Goal: Transaction & Acquisition: Purchase product/service

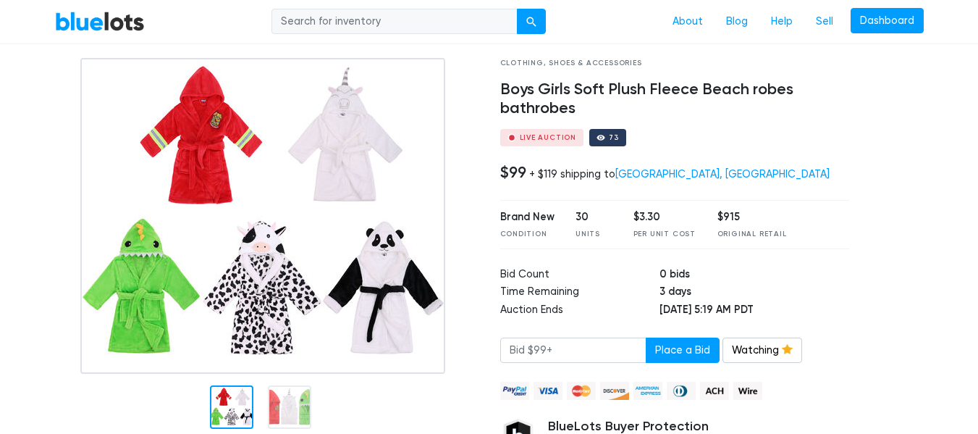
scroll to position [73, 0]
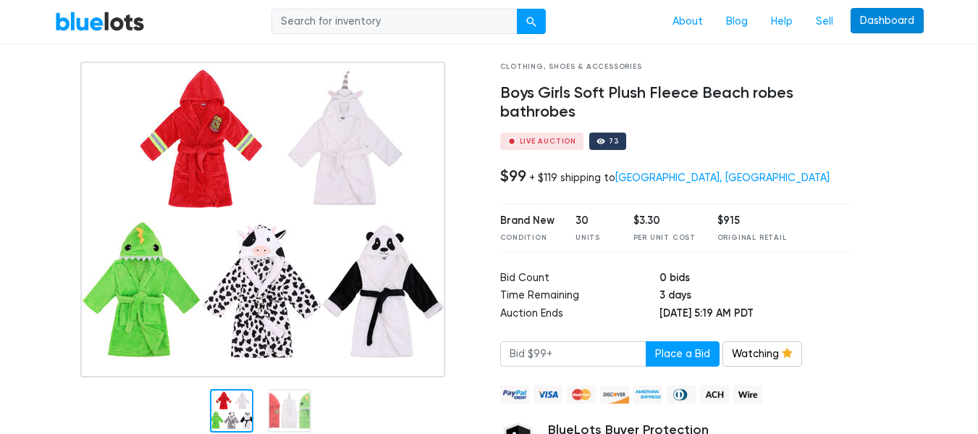
click at [874, 10] on link "Dashboard" at bounding box center [886, 21] width 73 height 26
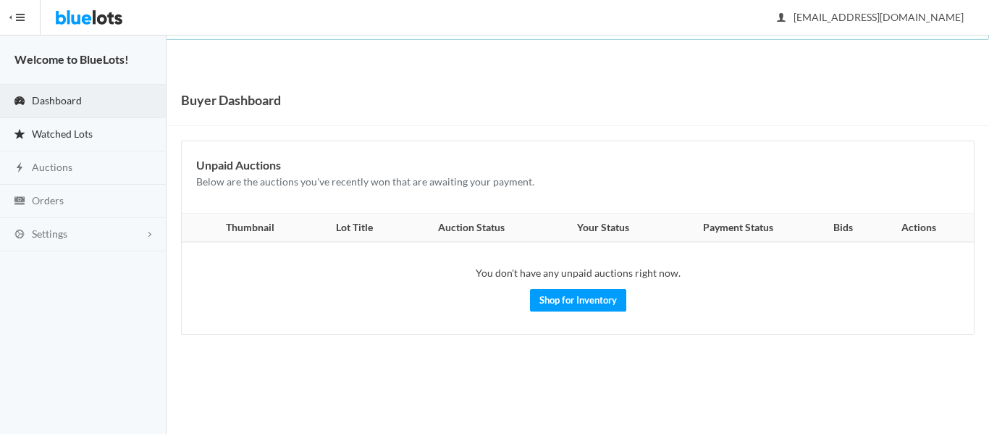
click at [93, 124] on link "Watched Lots" at bounding box center [83, 134] width 166 height 33
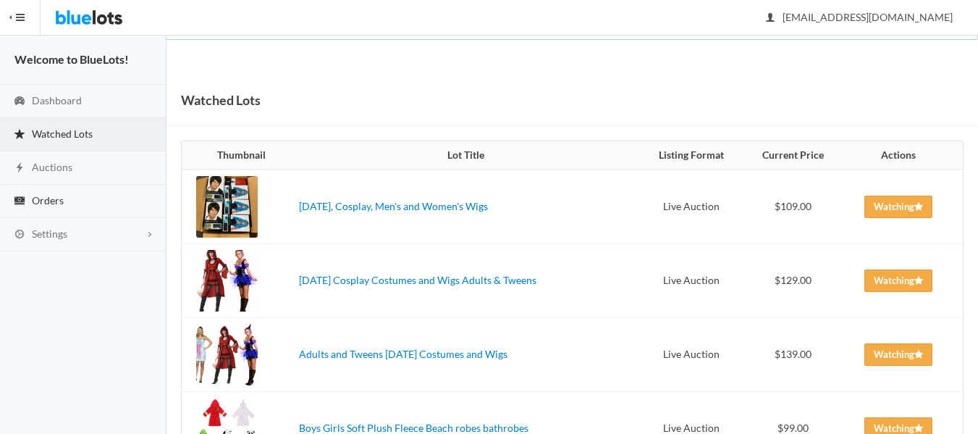
click at [77, 196] on link "Orders" at bounding box center [83, 201] width 166 height 33
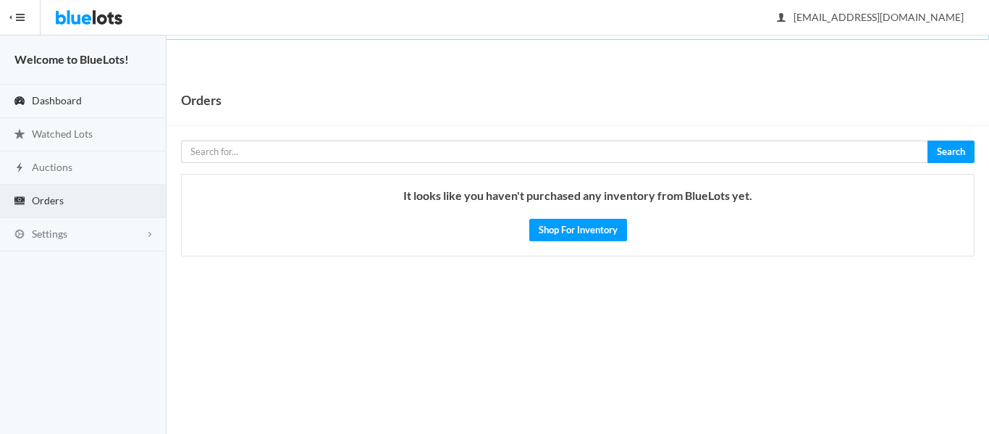
click at [91, 98] on link "Dashboard" at bounding box center [83, 101] width 166 height 33
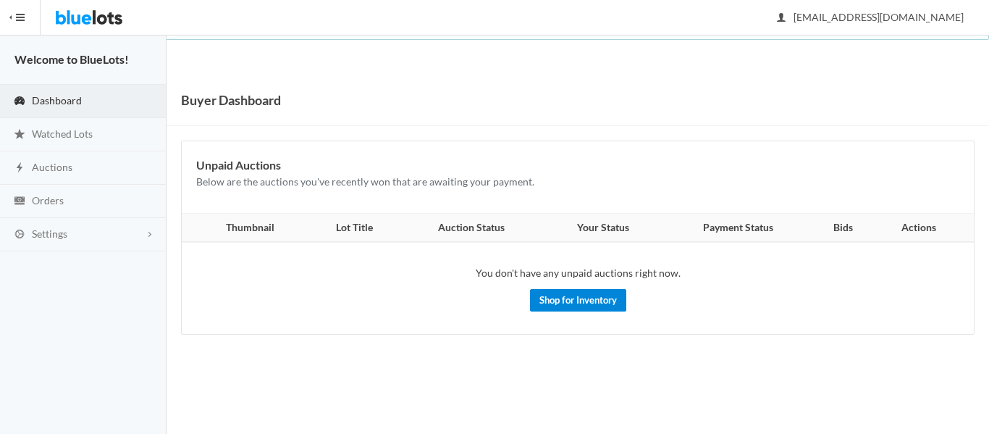
click at [606, 298] on link "Shop for Inventory" at bounding box center [578, 300] width 96 height 22
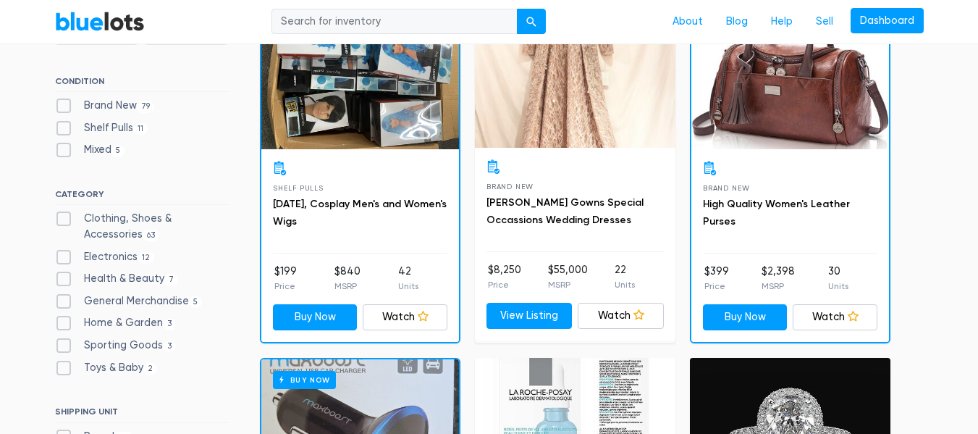
scroll to position [492, 0]
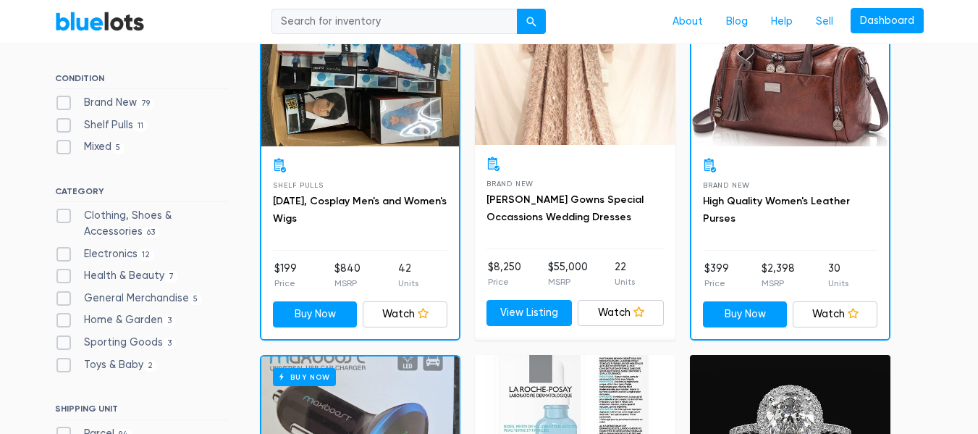
click at [143, 320] on label "Home & Garden 3" at bounding box center [116, 320] width 122 height 16
click at [64, 320] on Garden"] "Home & Garden 3" at bounding box center [59, 316] width 9 height 9
checkbox Garden"] "true"
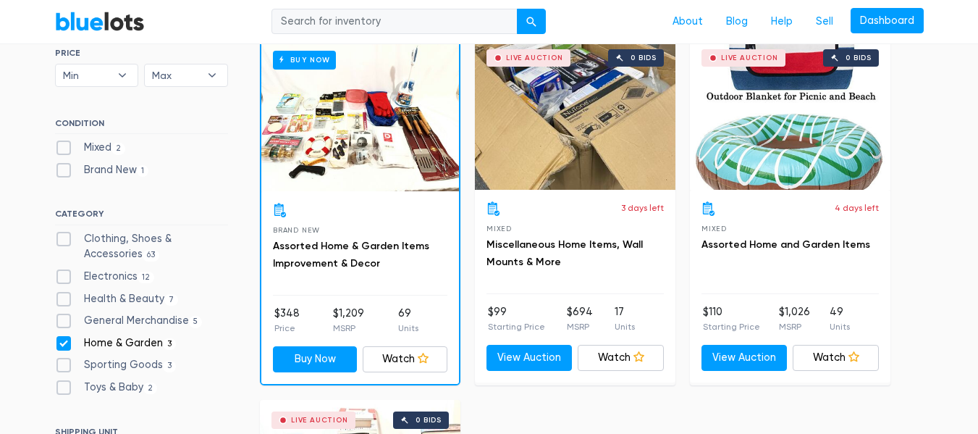
scroll to position [418, 0]
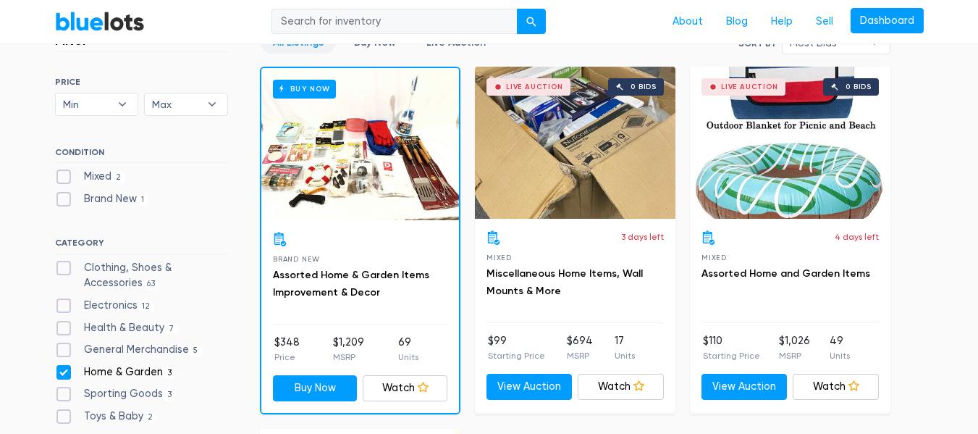
click at [101, 26] on link "BlueLots" at bounding box center [100, 21] width 90 height 21
